Goal: Navigation & Orientation: Find specific page/section

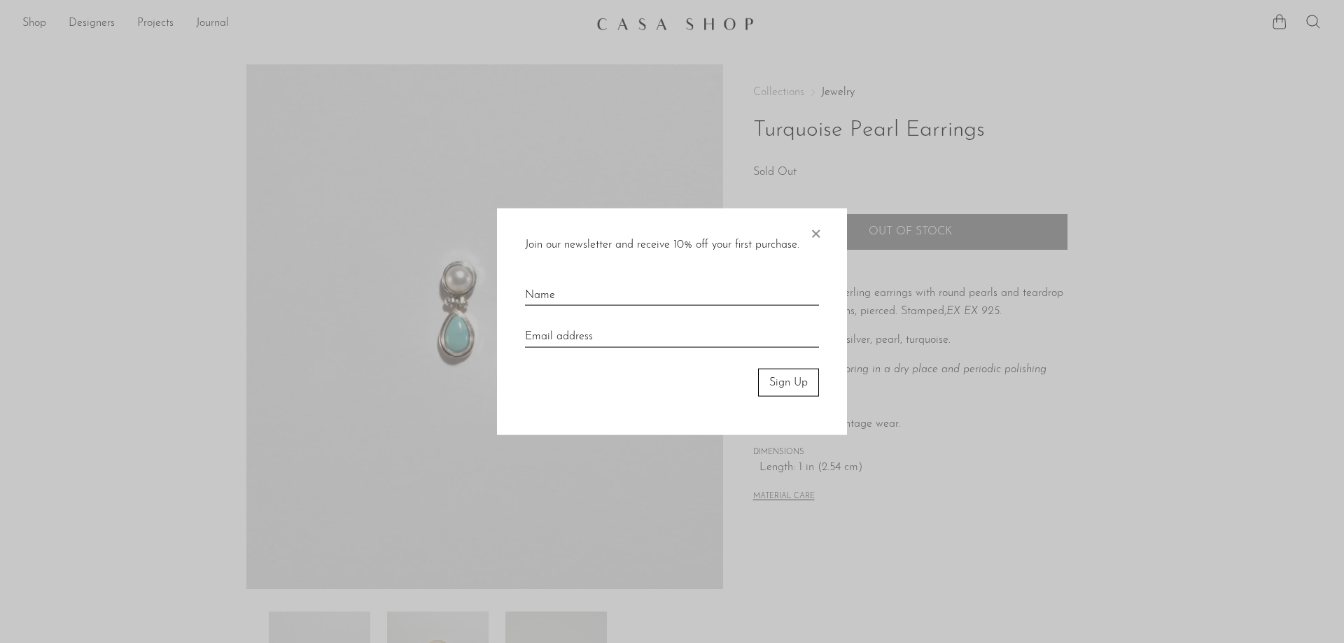
click at [816, 232] on span "×" at bounding box center [815, 230] width 14 height 45
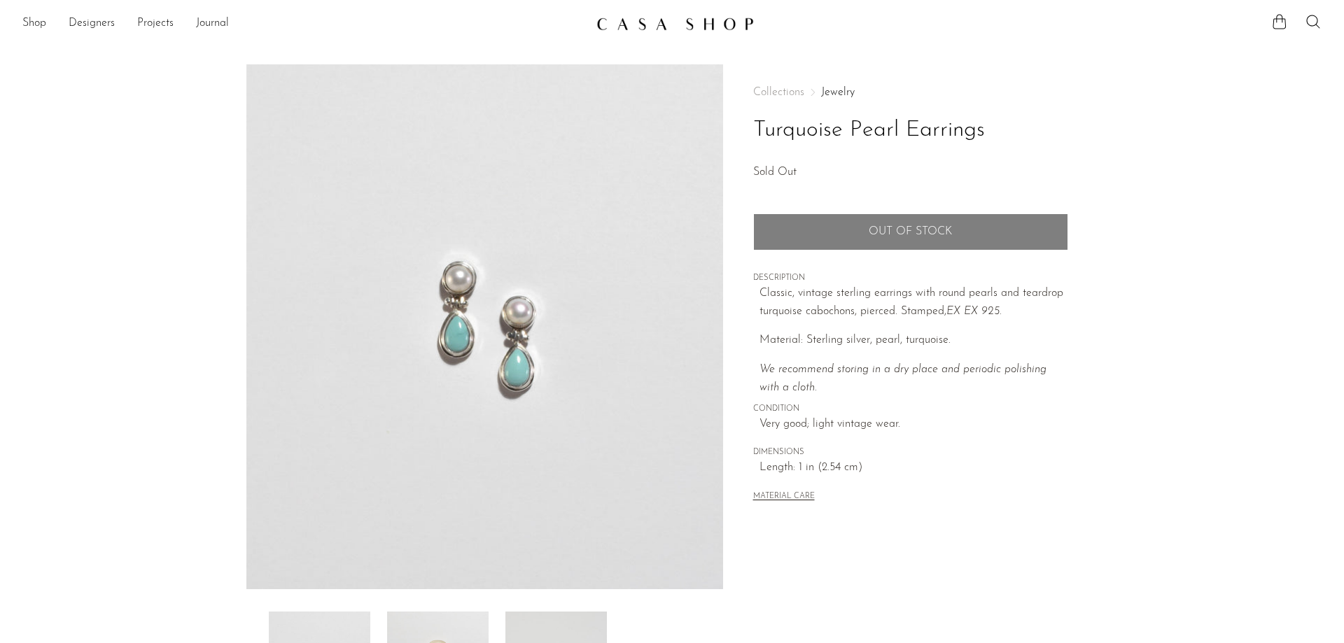
click at [657, 31] on link at bounding box center [671, 23] width 151 height 25
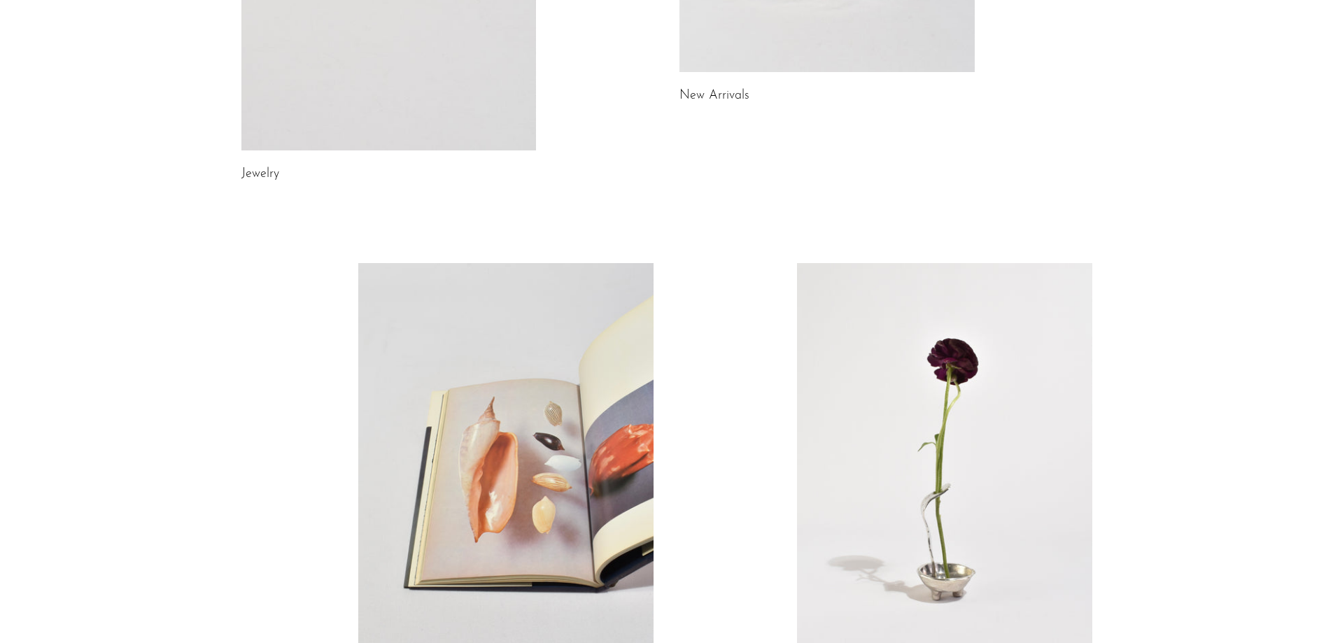
scroll to position [420, 0]
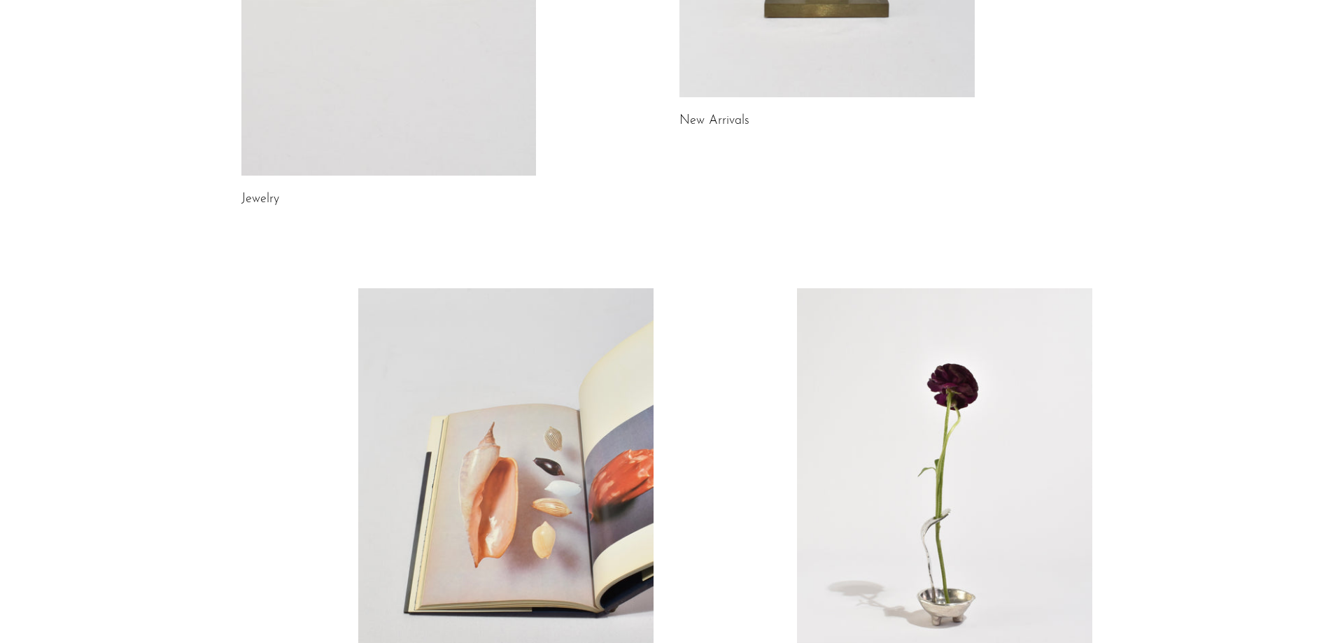
click at [263, 197] on link "Jewelry" at bounding box center [260, 199] width 38 height 13
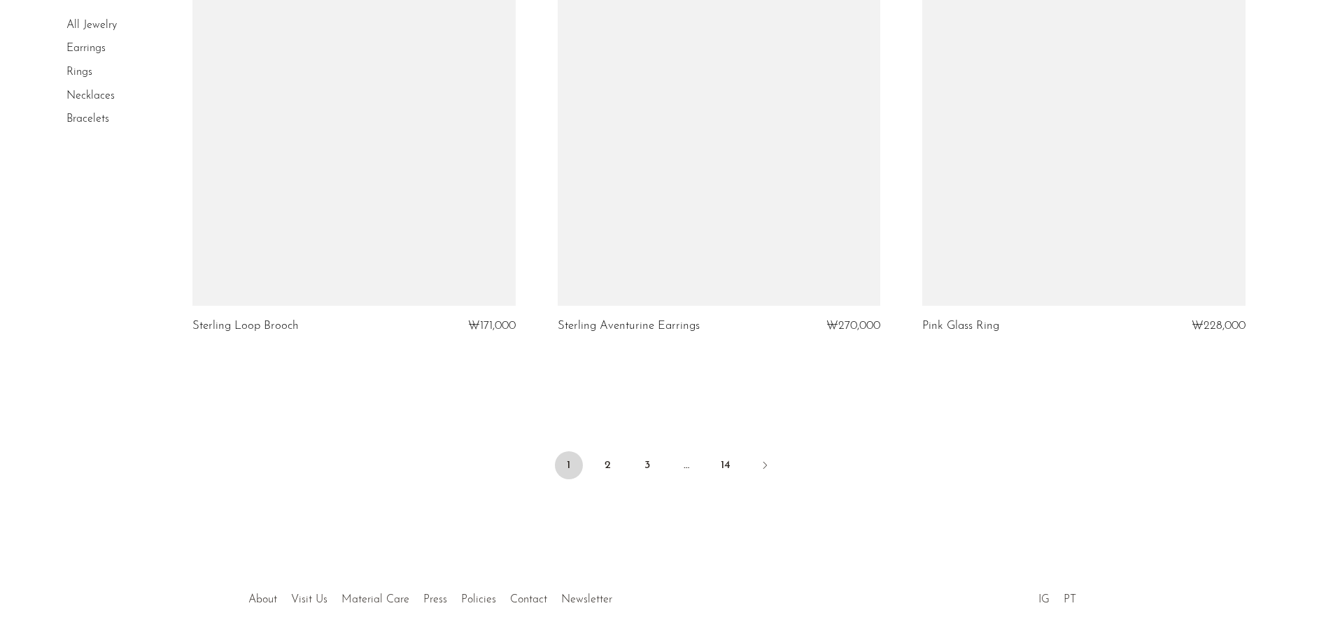
scroll to position [5980, 0]
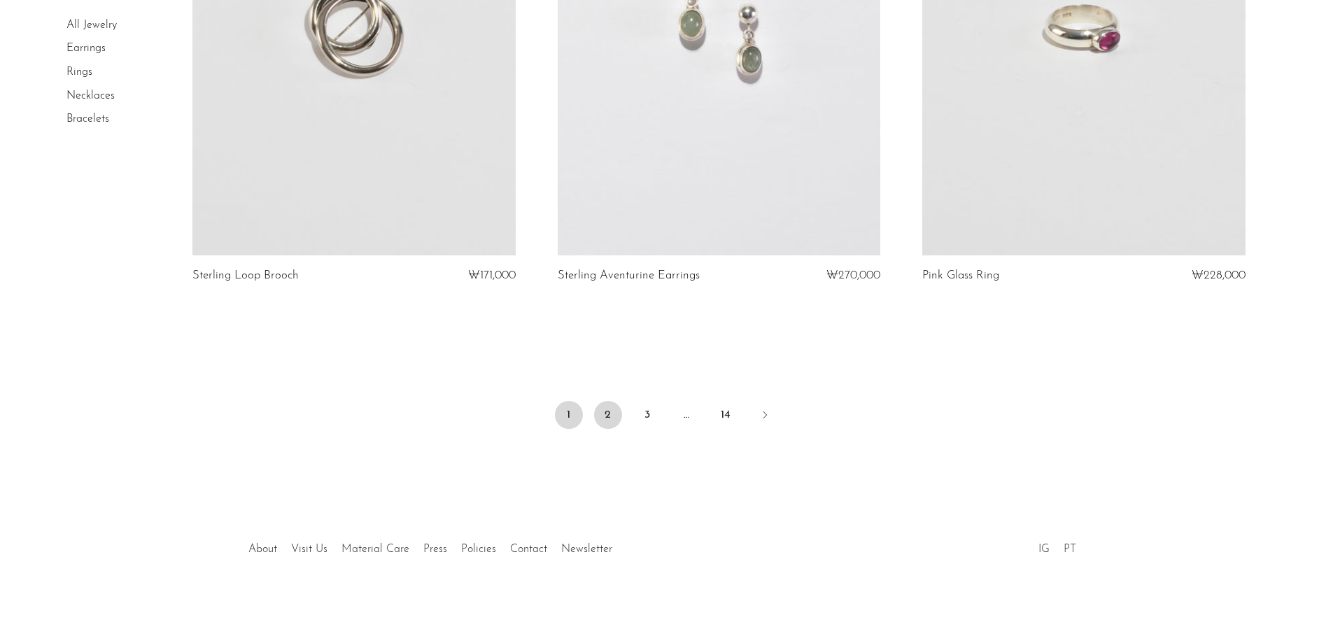
click at [610, 412] on link "2" at bounding box center [608, 415] width 28 height 28
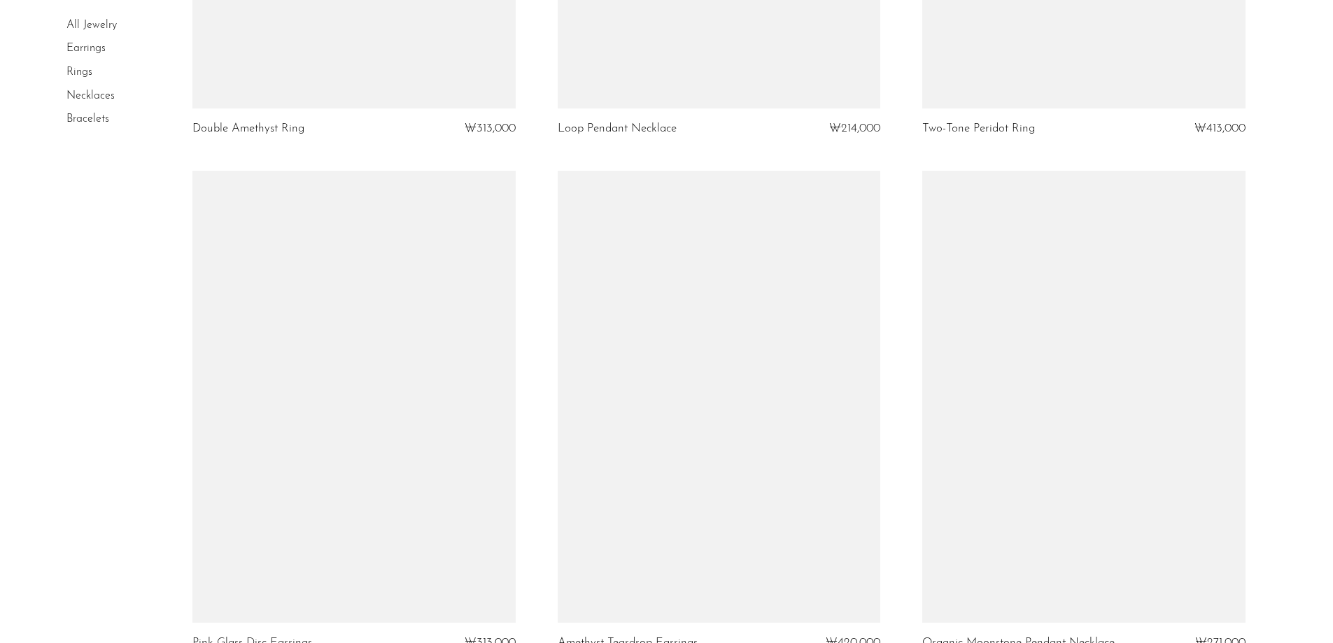
scroll to position [3779, 0]
